Goal: Information Seeking & Learning: Learn about a topic

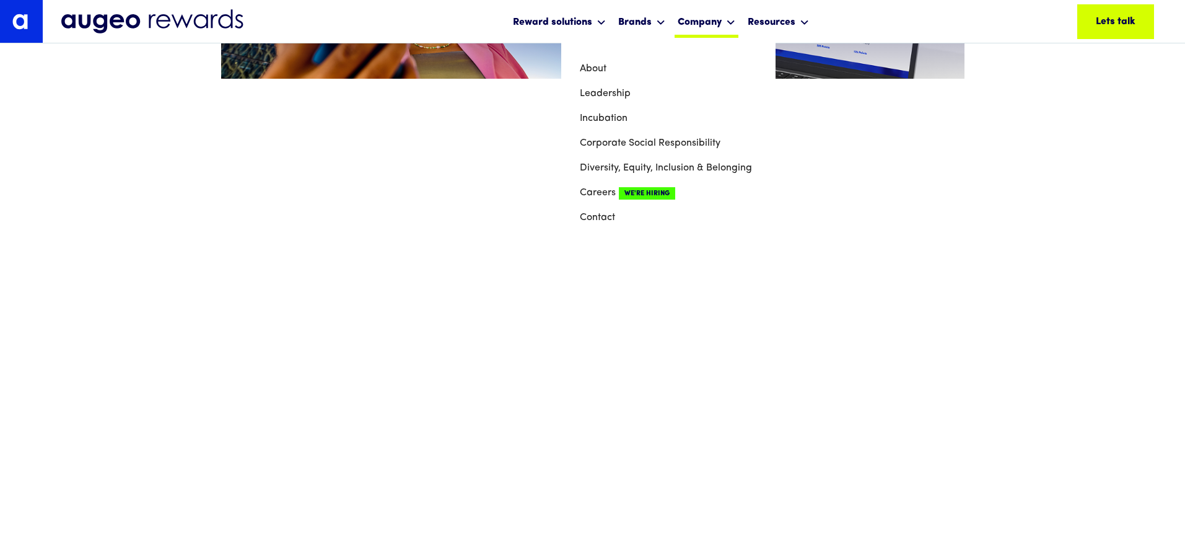
click at [715, 18] on div "Company" at bounding box center [700, 22] width 44 height 15
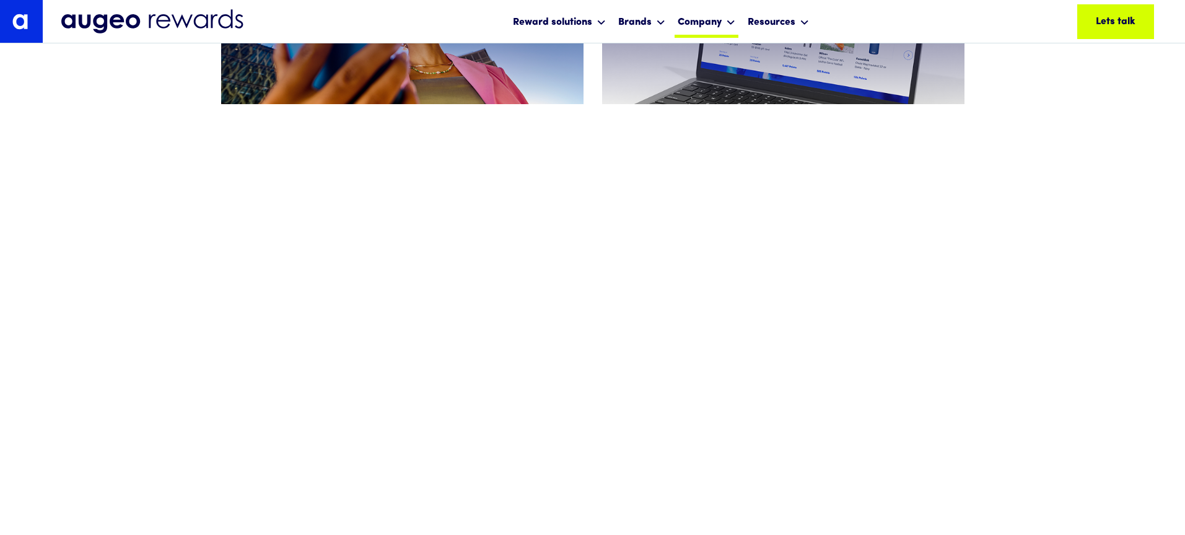
click at [715, 18] on div "Company" at bounding box center [700, 22] width 44 height 15
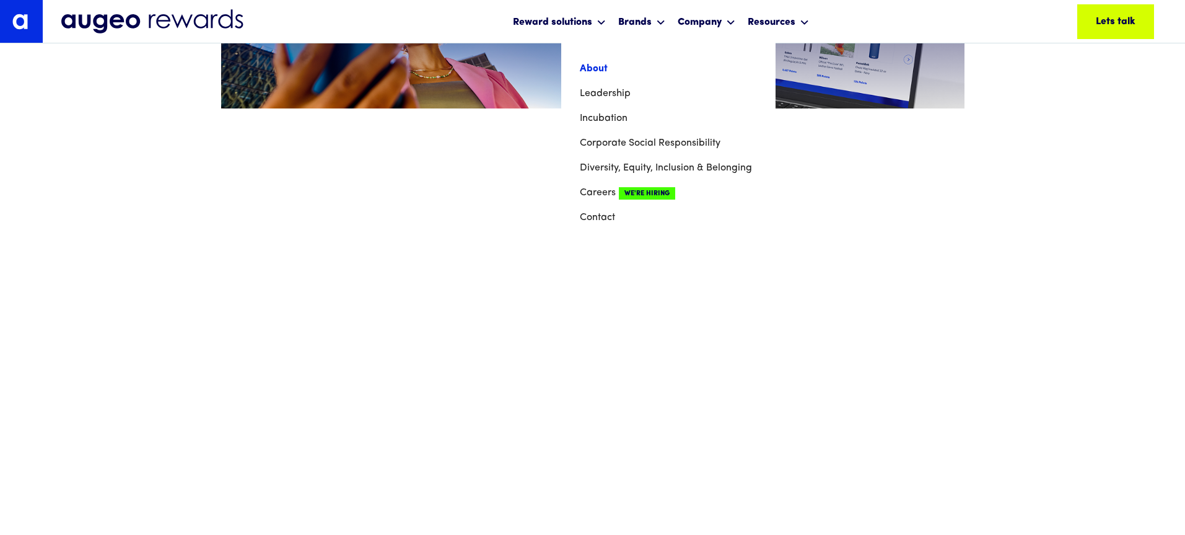
scroll to position [775, 0]
click at [598, 66] on link "About" at bounding box center [668, 68] width 177 height 25
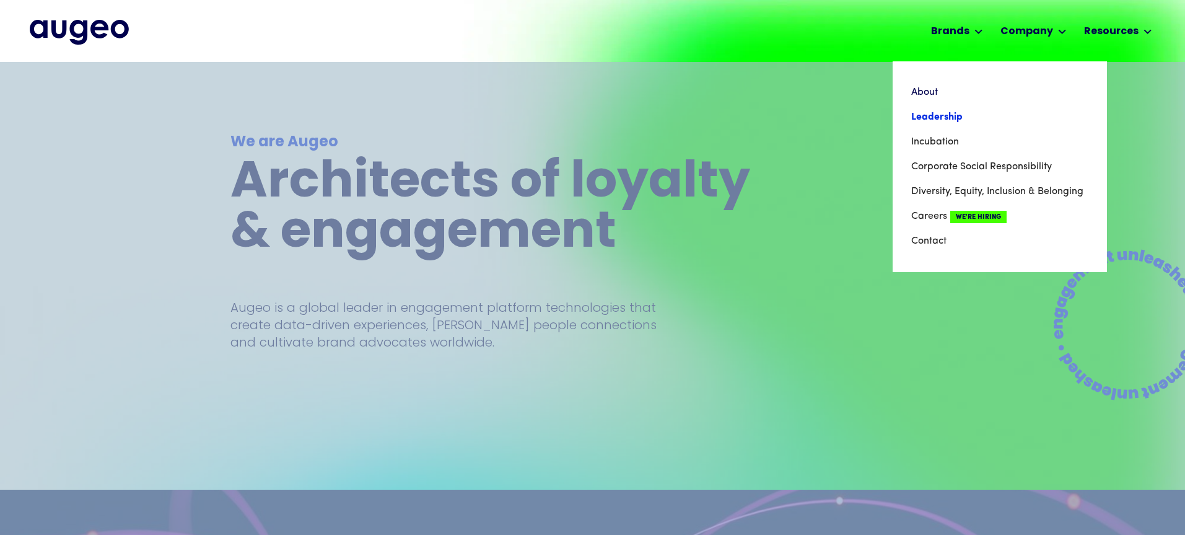
click at [957, 113] on link "Leadership" at bounding box center [999, 117] width 177 height 25
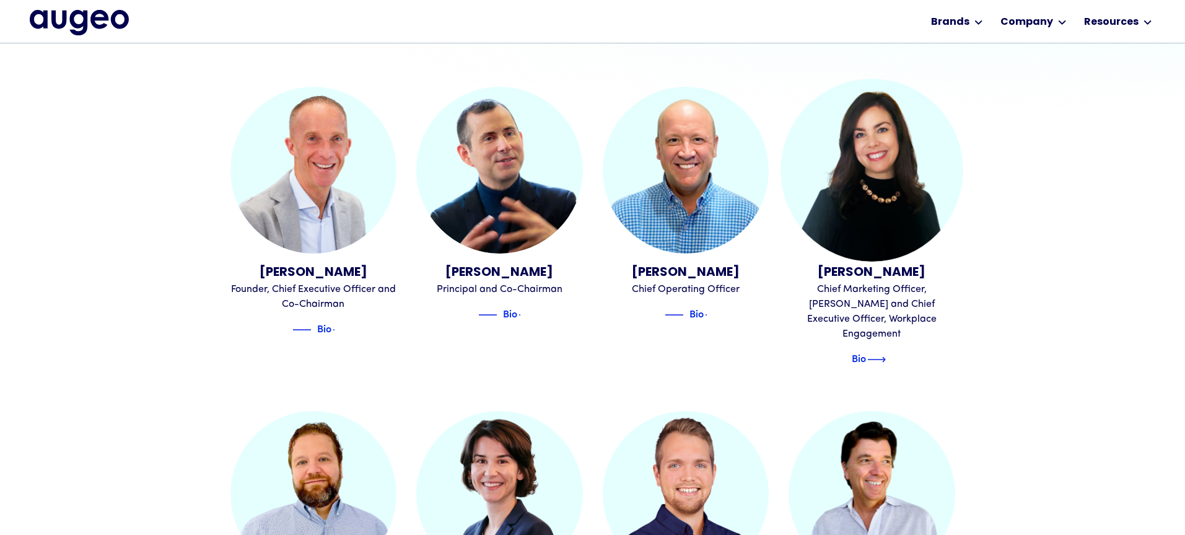
scroll to position [385, 0]
click at [876, 351] on img at bounding box center [876, 358] width 19 height 15
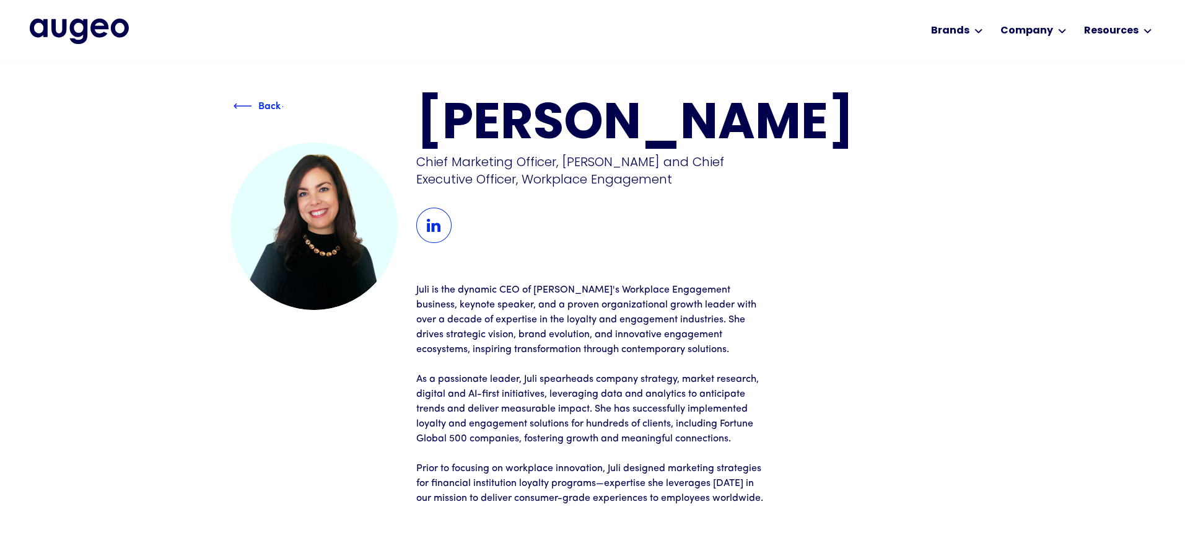
click at [238, 104] on img at bounding box center [243, 105] width 19 height 15
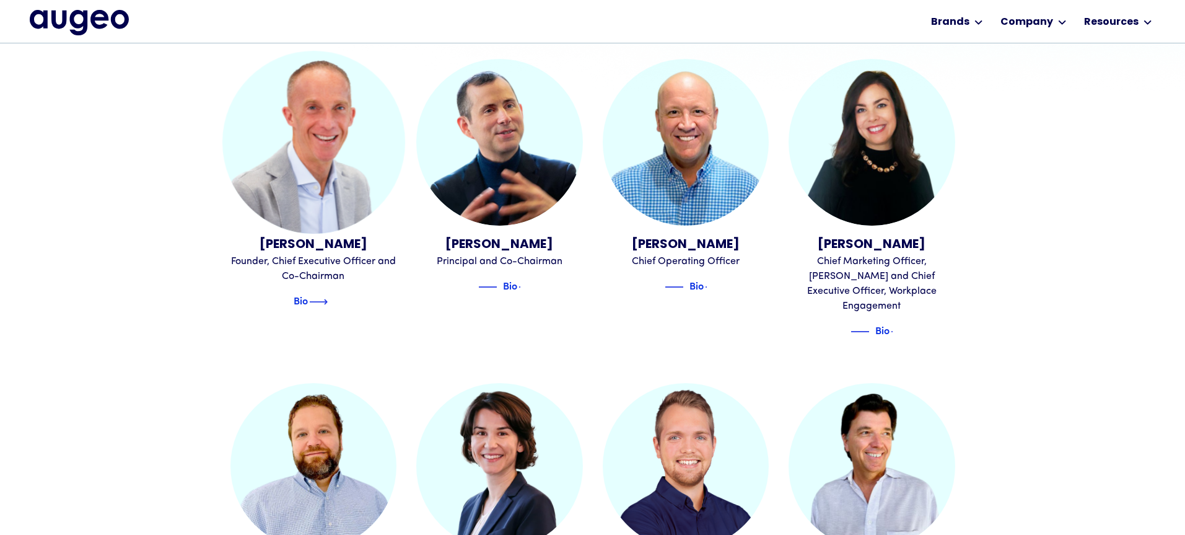
scroll to position [413, 0]
click at [319, 304] on img at bounding box center [318, 301] width 19 height 15
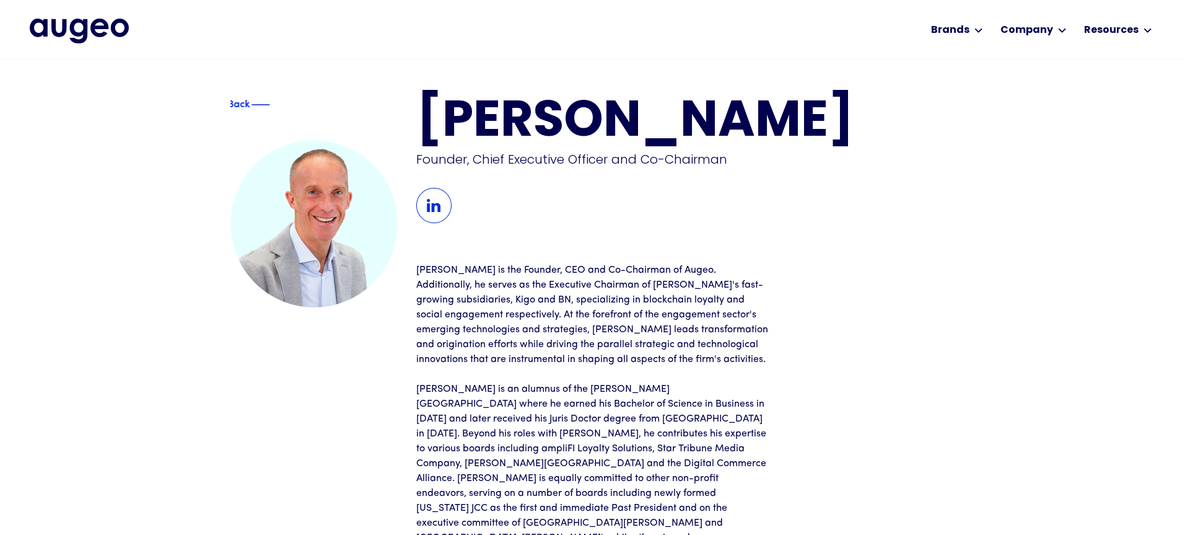
scroll to position [1, 0]
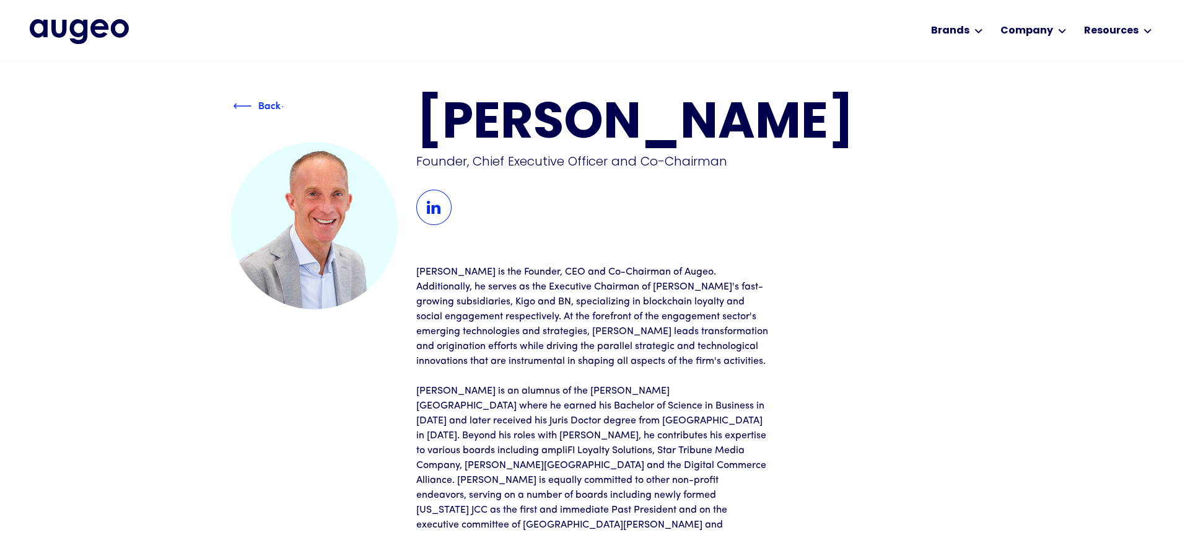
click at [236, 100] on img at bounding box center [242, 105] width 19 height 15
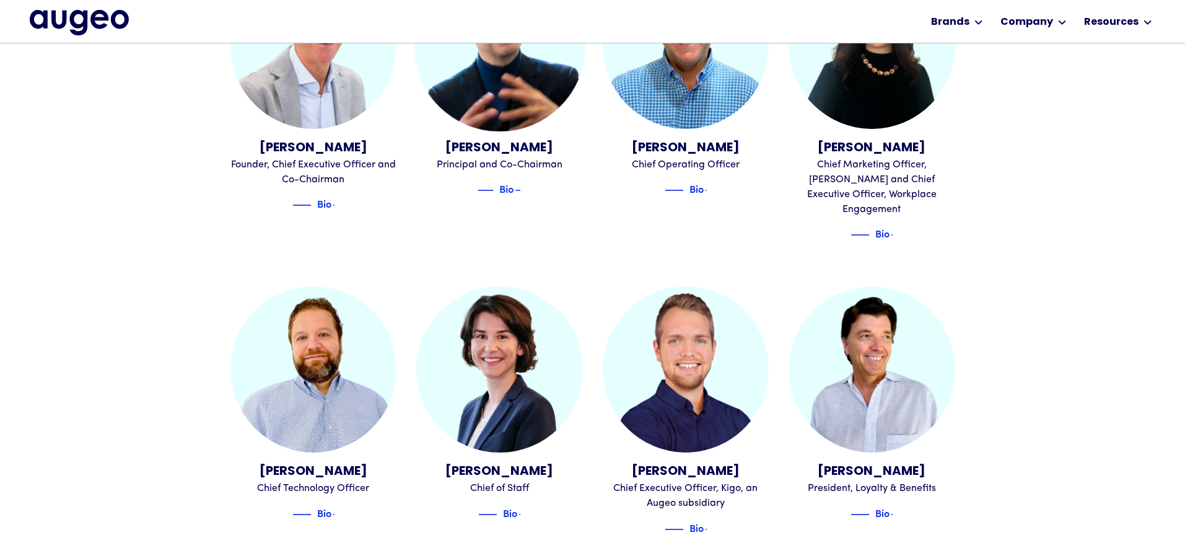
click at [506, 200] on div "Juan Sabater Principal and Co-Chairman Bio" at bounding box center [499, 104] width 167 height 284
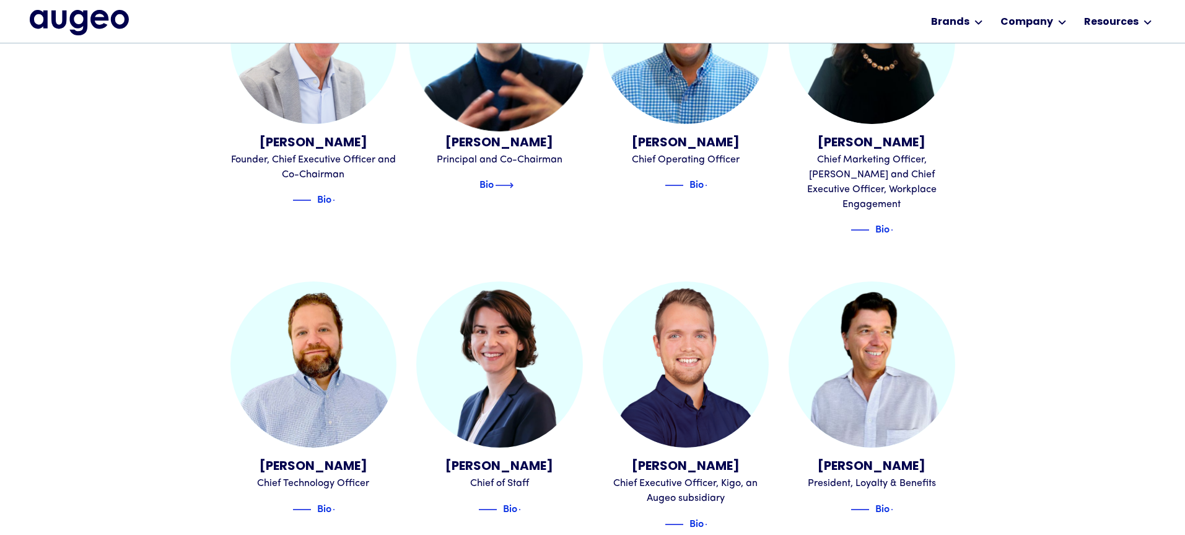
click at [510, 184] on img at bounding box center [504, 185] width 19 height 15
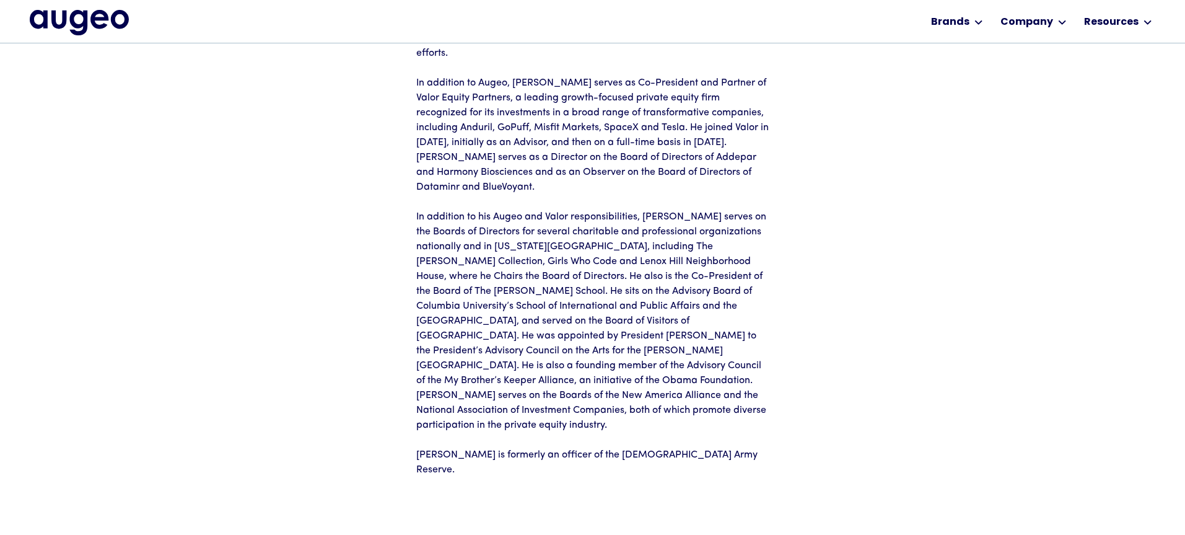
scroll to position [286, 0]
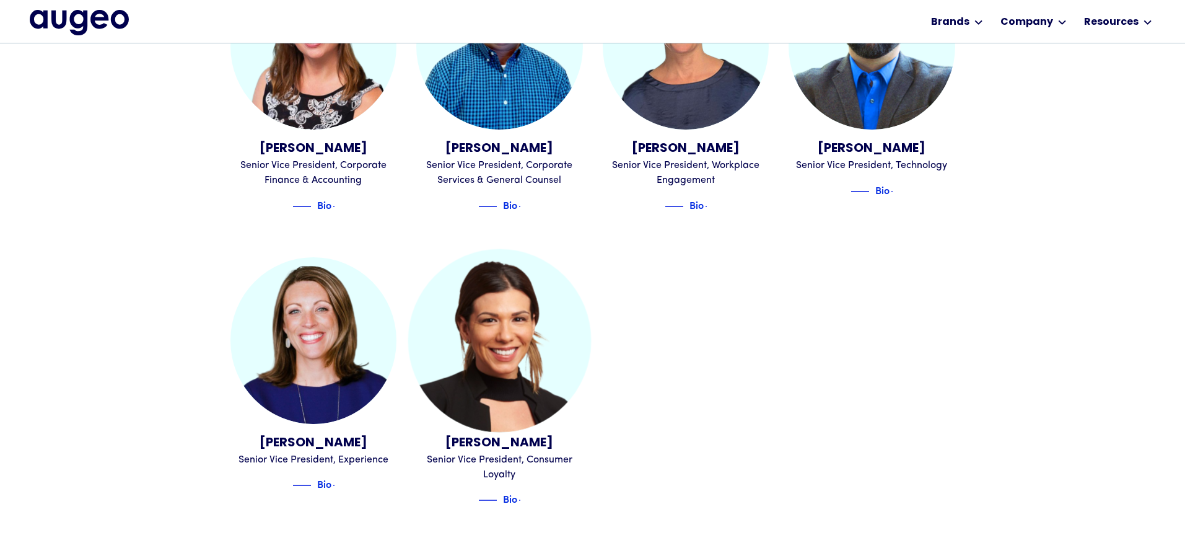
scroll to position [1405, 0]
click at [502, 452] on div "Senior Vice President, Consumer Loyalty" at bounding box center [499, 467] width 167 height 30
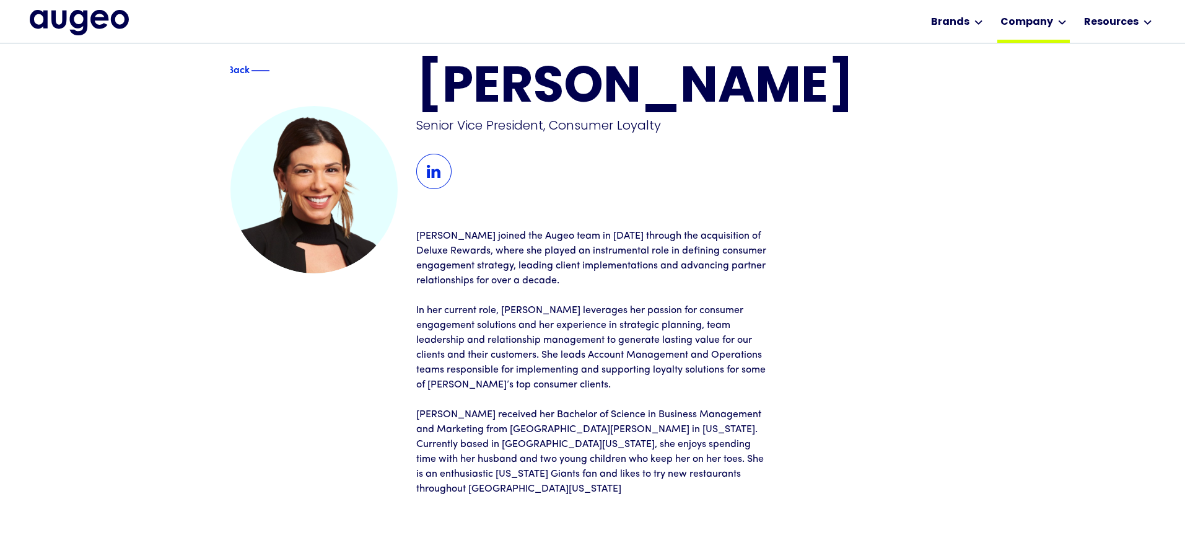
scroll to position [20, 0]
